Goal: Task Accomplishment & Management: Use online tool/utility

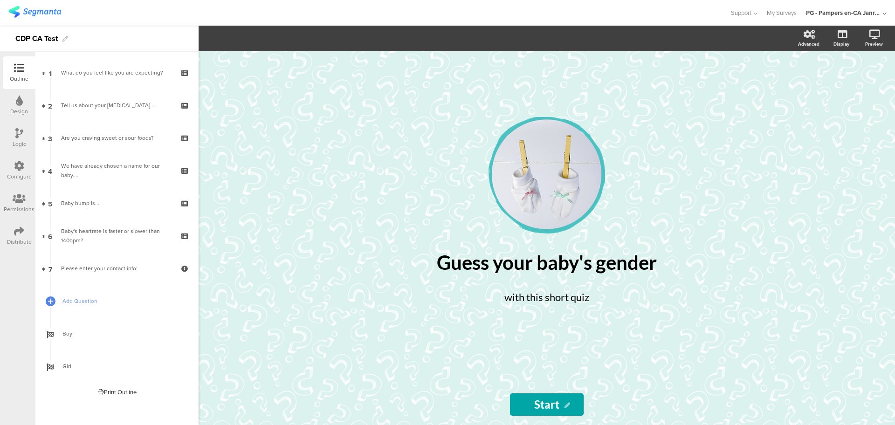
click at [26, 165] on div "Configure" at bounding box center [19, 170] width 33 height 33
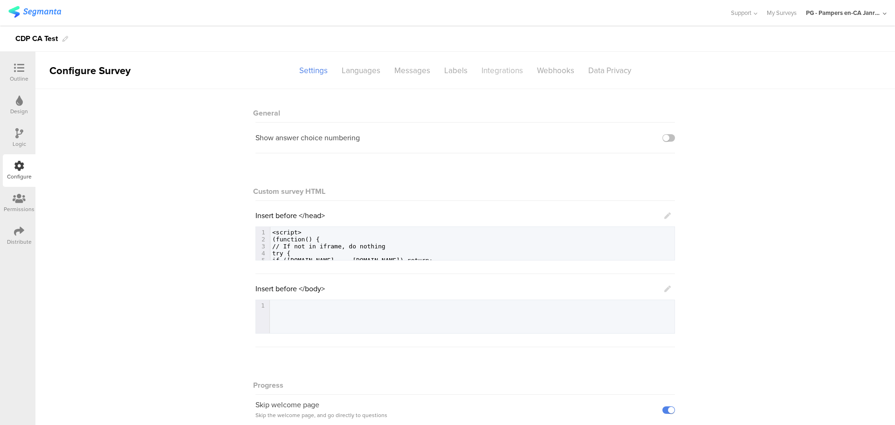
click at [486, 72] on div "Integrations" at bounding box center [501, 70] width 55 height 16
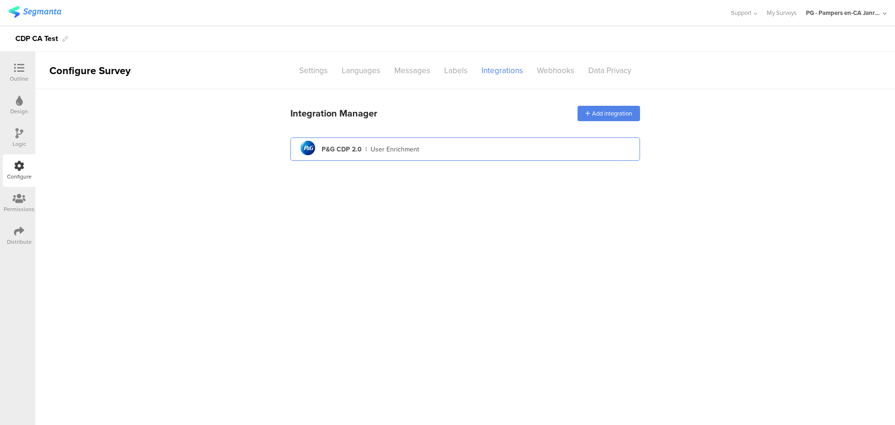
click at [444, 153] on div "pg logo P&G CDP 2.0 | User Enrichment" at bounding box center [465, 149] width 335 height 23
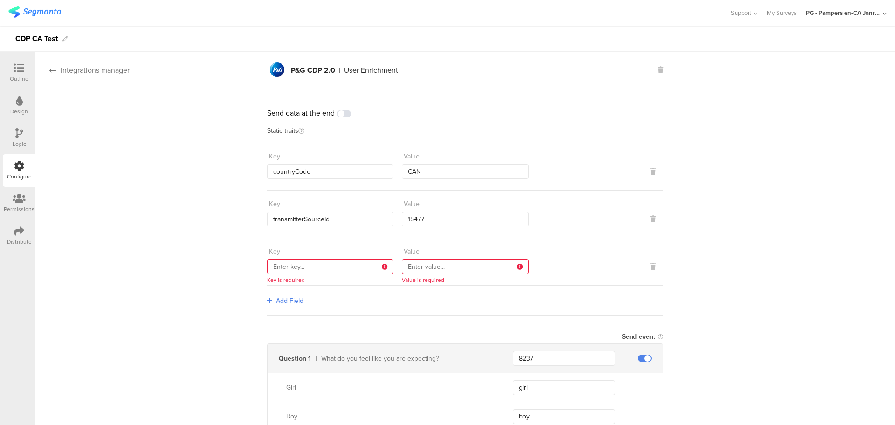
click at [60, 69] on div "Integrations manager" at bounding box center [82, 70] width 94 height 11
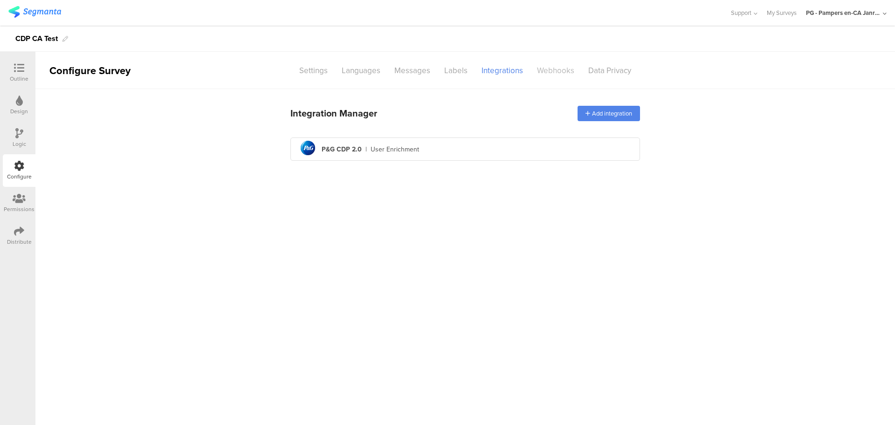
click at [532, 68] on div "Webhooks" at bounding box center [555, 70] width 51 height 16
click at [26, 64] on div at bounding box center [19, 69] width 19 height 12
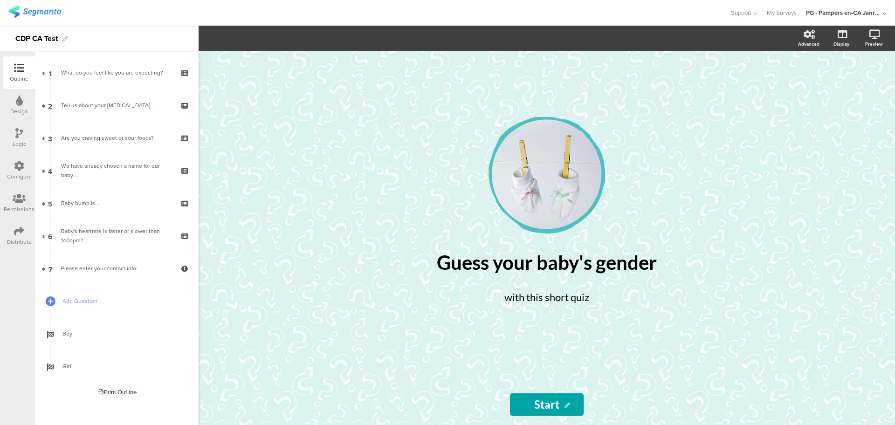
click at [11, 236] on div "Distribute" at bounding box center [19, 235] width 33 height 33
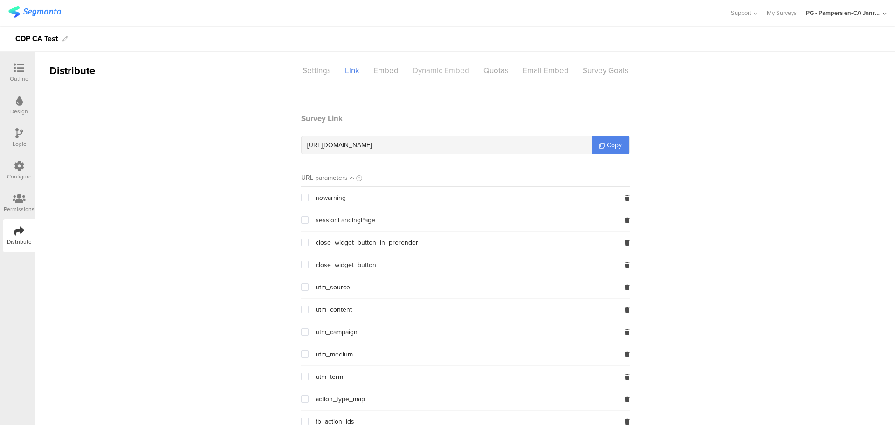
click at [444, 69] on div "Dynamic Embed" at bounding box center [440, 70] width 71 height 16
